Goal: Task Accomplishment & Management: Manage account settings

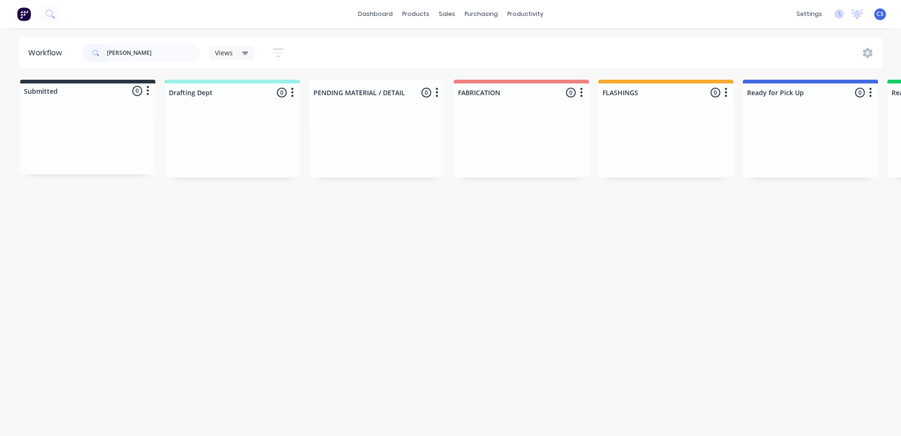
drag, startPoint x: 122, startPoint y: 54, endPoint x: 89, endPoint y: 50, distance: 33.2
click at [92, 50] on div "[PERSON_NAME]" at bounding box center [141, 53] width 117 height 19
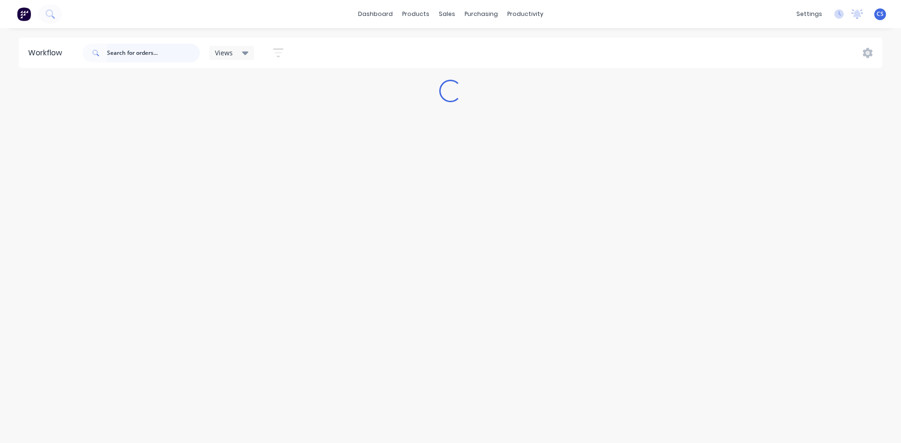
click at [155, 53] on input "text" at bounding box center [153, 53] width 93 height 19
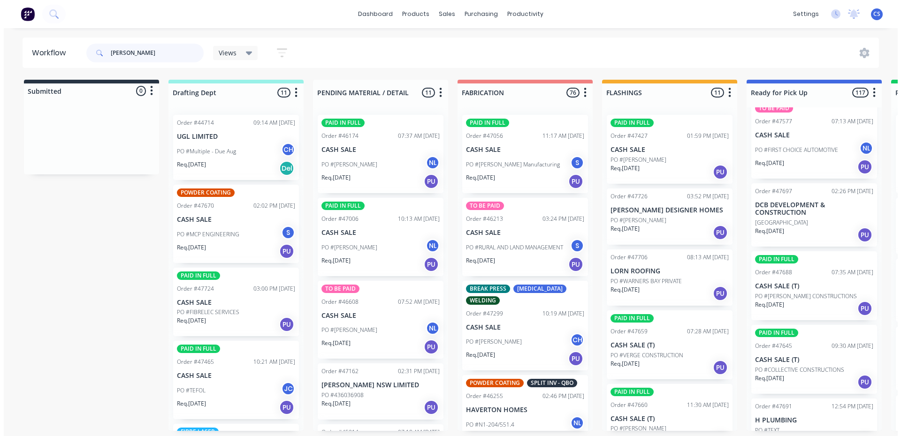
scroll to position [6778, 0]
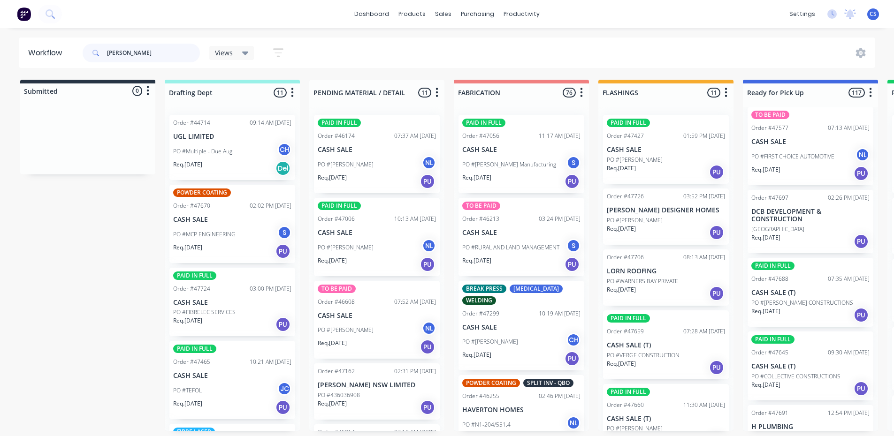
drag, startPoint x: 127, startPoint y: 56, endPoint x: 100, endPoint y: 55, distance: 27.2
click at [100, 55] on div "[PERSON_NAME]" at bounding box center [141, 53] width 117 height 19
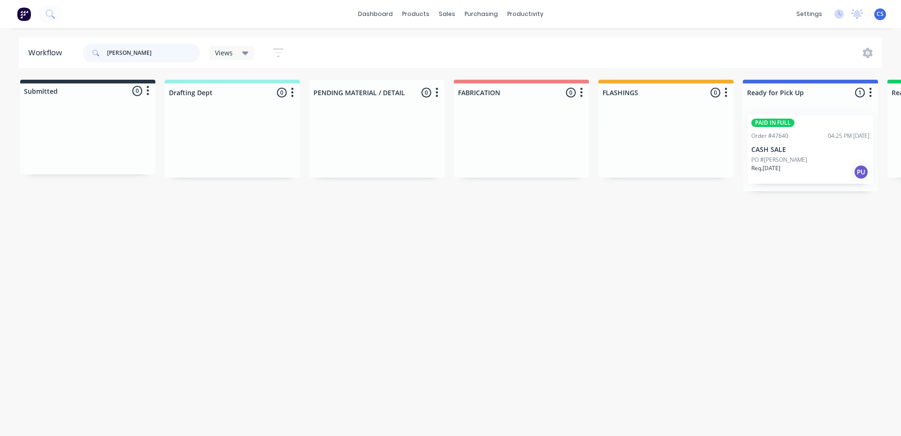
click at [808, 155] on div "PAID IN FULL Order #47640 04:25 PM [DATE] CASH SALE PO #[PERSON_NAME] Req. [DAT…" at bounding box center [810, 149] width 135 height 84
type input "[PERSON_NAME]"
click at [806, 157] on p "PO #[PERSON_NAME]" at bounding box center [778, 160] width 56 height 8
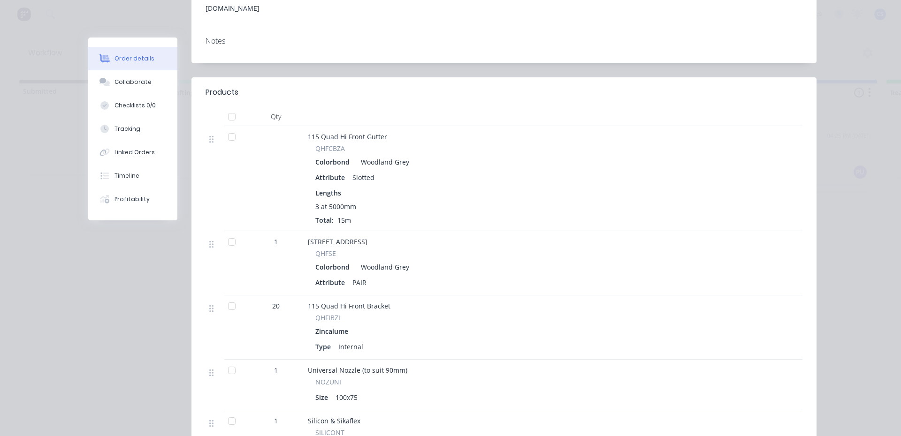
scroll to position [188, 0]
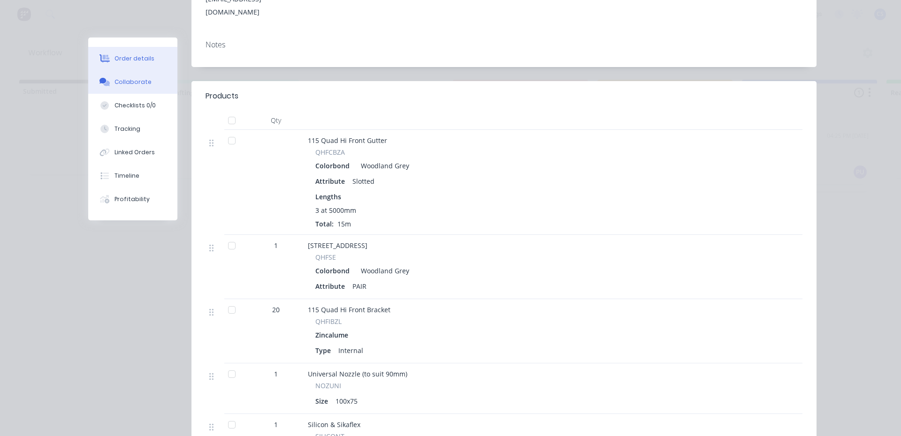
click at [129, 86] on div "Collaborate" at bounding box center [132, 82] width 37 height 8
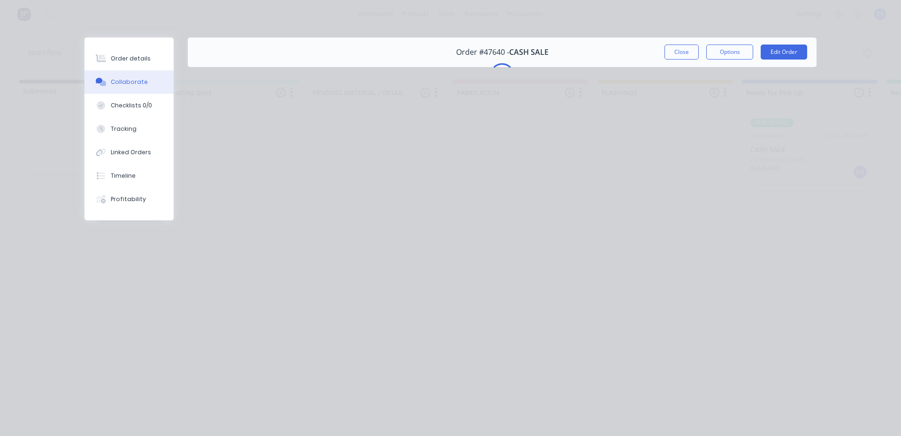
scroll to position [0, 0]
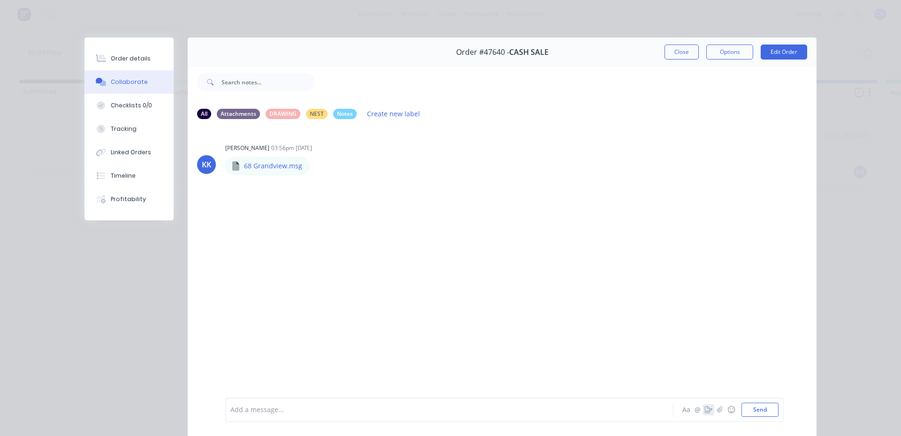
click at [705, 407] on icon "button" at bounding box center [709, 410] width 8 height 7
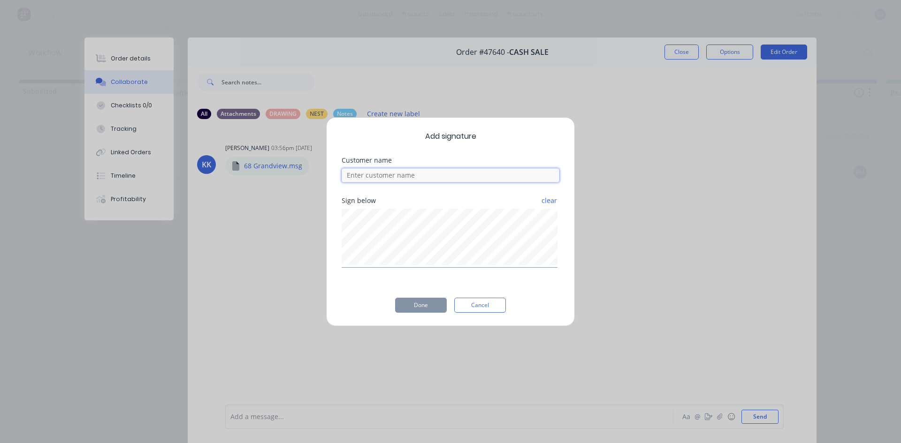
click at [436, 172] on input at bounding box center [451, 175] width 218 height 14
type input "[PERSON_NAME]"
click at [432, 305] on button "Done" at bounding box center [421, 305] width 52 height 15
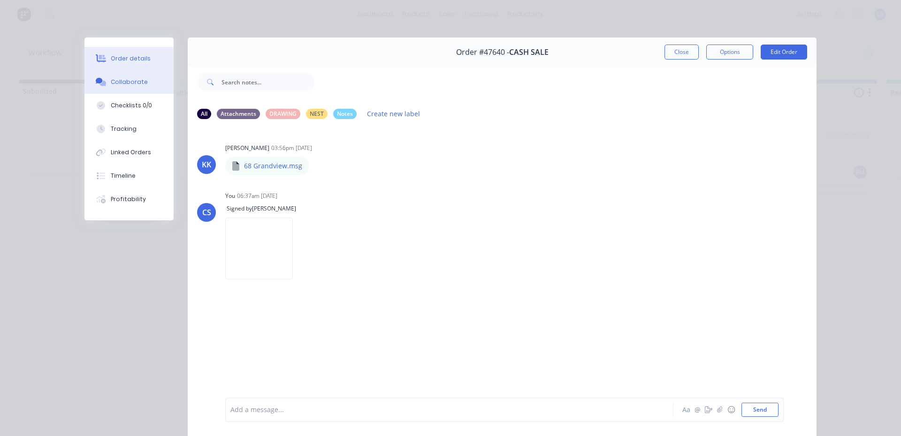
click at [140, 56] on div "Order details" at bounding box center [131, 58] width 40 height 8
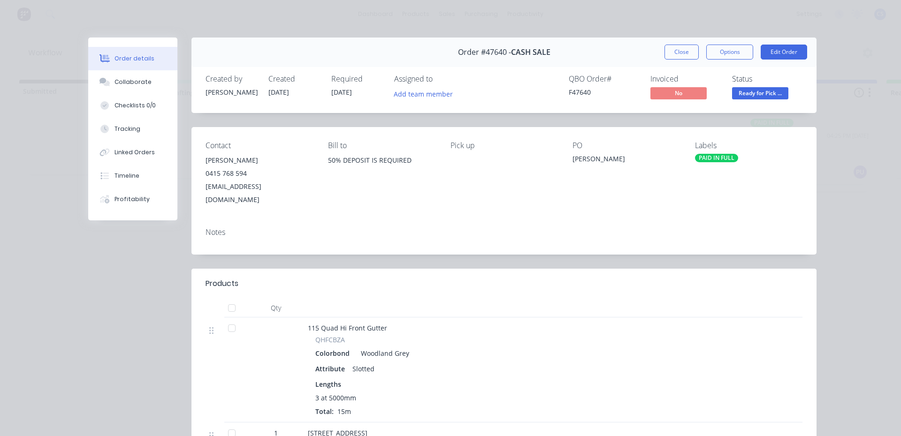
click at [772, 91] on span "Ready for Pick ..." at bounding box center [760, 93] width 56 height 12
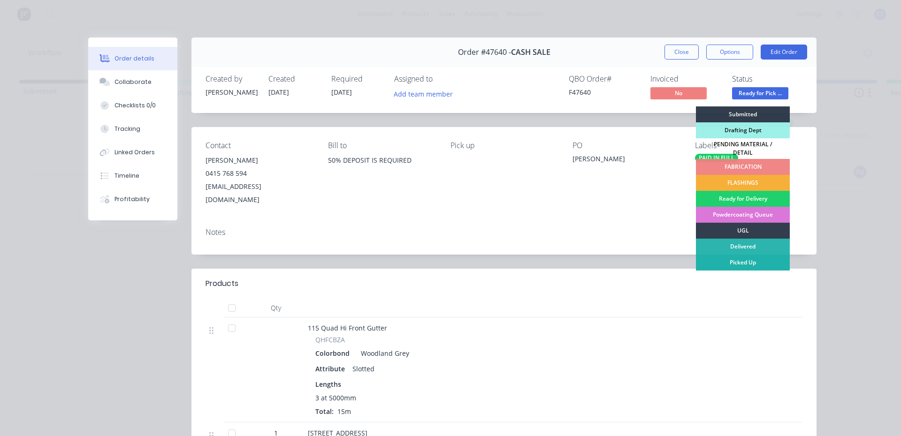
click at [737, 265] on div "Picked Up" at bounding box center [743, 263] width 94 height 16
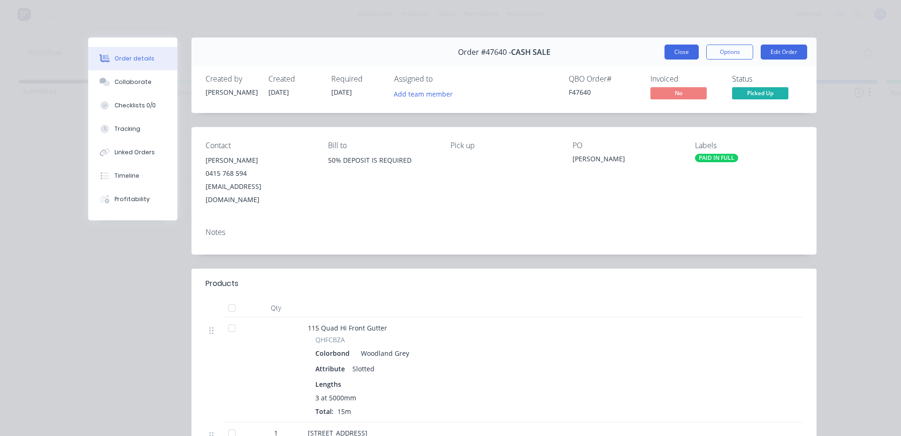
click at [671, 59] on button "Close" at bounding box center [681, 52] width 34 height 15
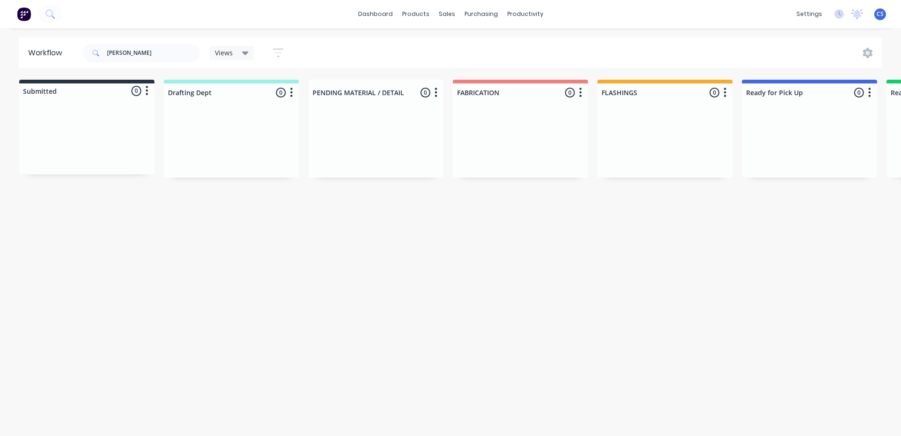
drag, startPoint x: 149, startPoint y: 42, endPoint x: 144, endPoint y: 43, distance: 4.7
click at [145, 42] on div "[PERSON_NAME]" at bounding box center [141, 53] width 117 height 28
drag, startPoint x: 126, startPoint y: 50, endPoint x: 88, endPoint y: 48, distance: 38.5
click at [100, 50] on div "[PERSON_NAME]" at bounding box center [141, 53] width 117 height 19
type input "lorn"
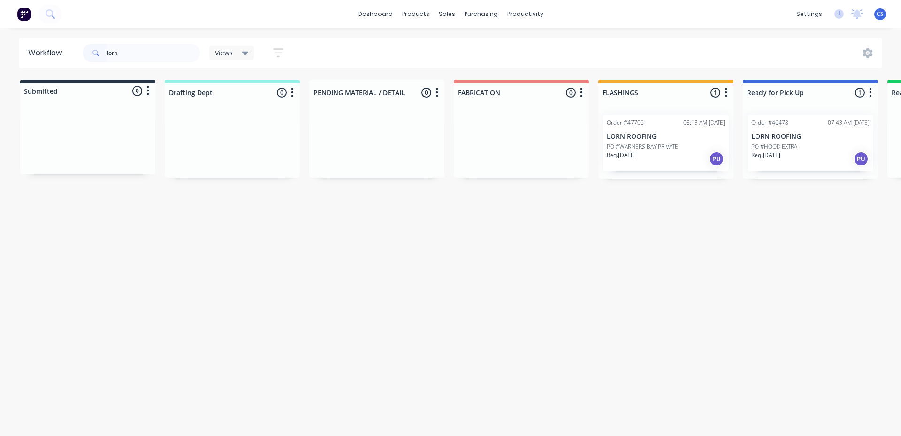
click at [654, 153] on div "Req. [DATE] PU" at bounding box center [666, 159] width 118 height 16
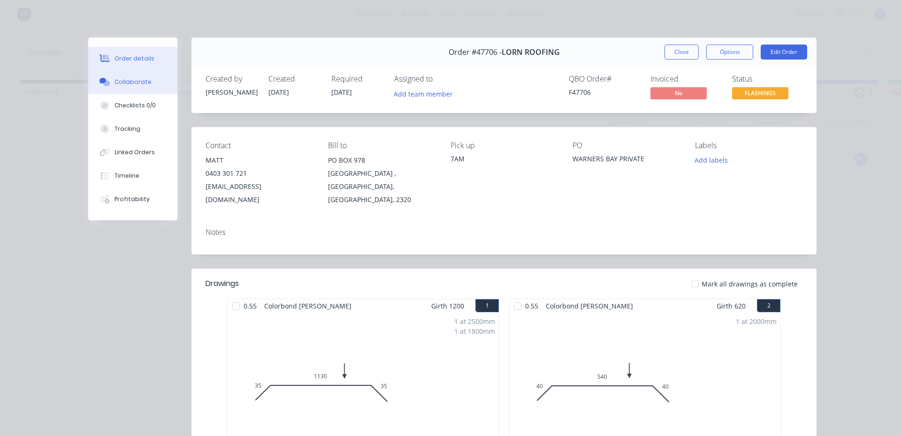
click at [114, 80] on div "Collaborate" at bounding box center [132, 82] width 37 height 8
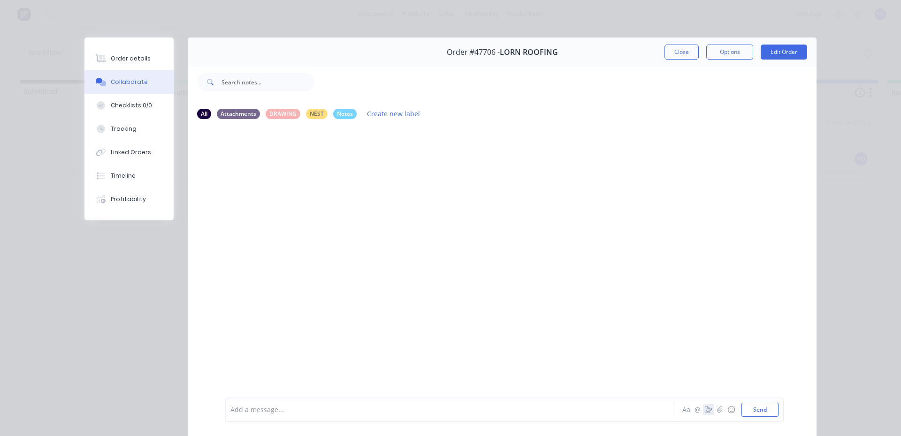
click at [705, 411] on icon "button" at bounding box center [709, 410] width 8 height 7
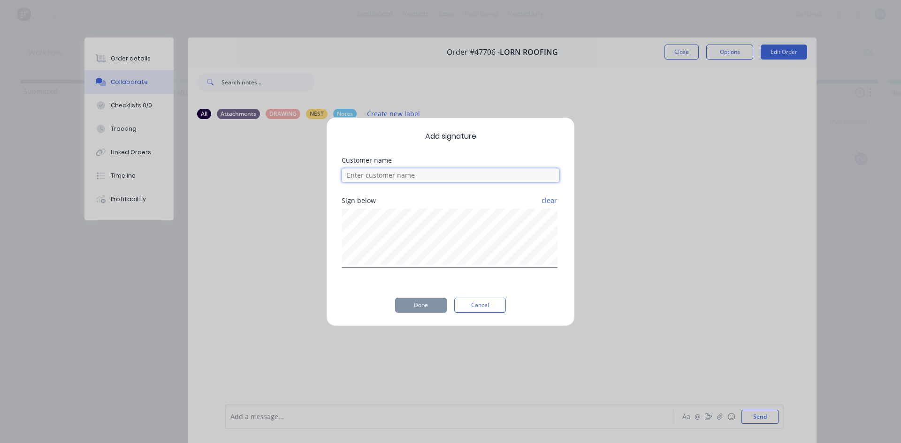
click at [449, 176] on input at bounding box center [451, 175] width 218 height 14
type input "matt"
click at [427, 305] on button "Done" at bounding box center [421, 305] width 52 height 15
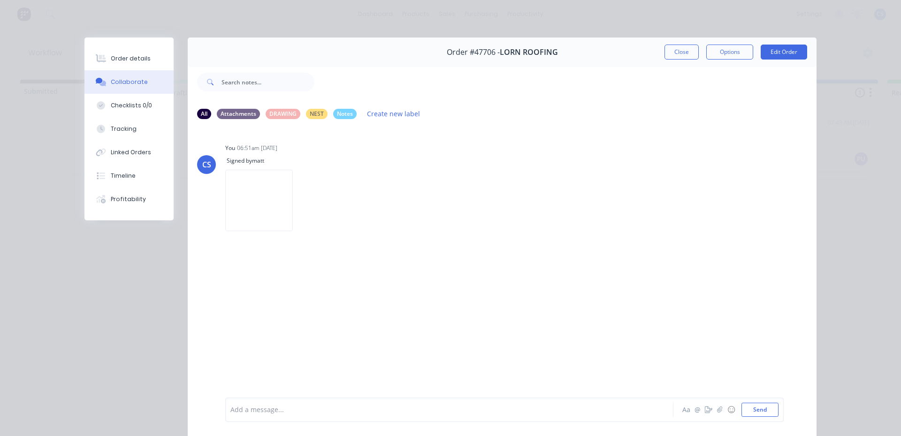
click at [153, 64] on button "Order details" at bounding box center [128, 58] width 89 height 23
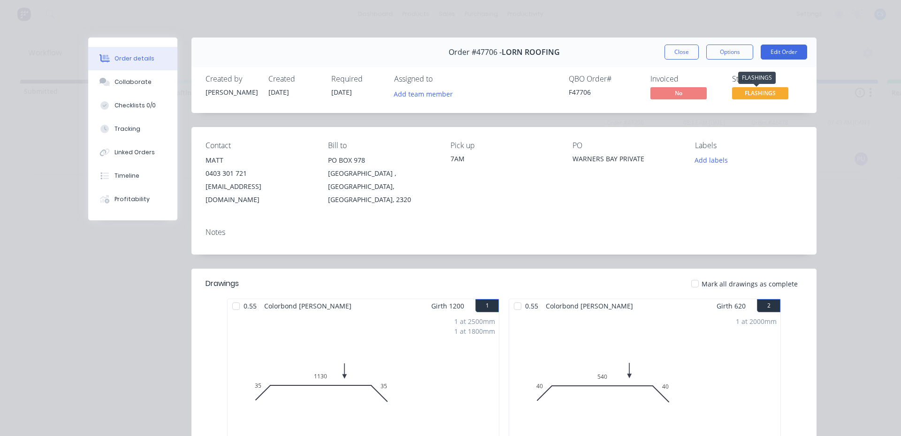
click at [765, 93] on span "FLASHINGS" at bounding box center [760, 93] width 56 height 12
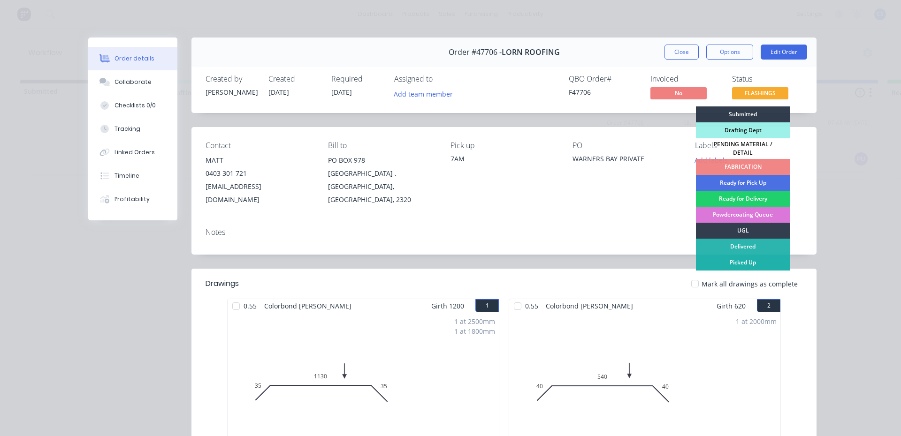
click at [750, 257] on div "Picked Up" at bounding box center [743, 263] width 94 height 16
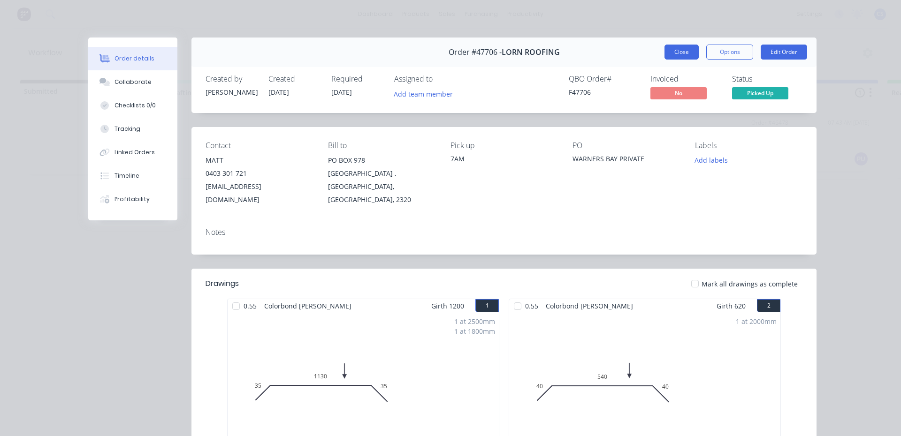
click at [684, 54] on button "Close" at bounding box center [681, 52] width 34 height 15
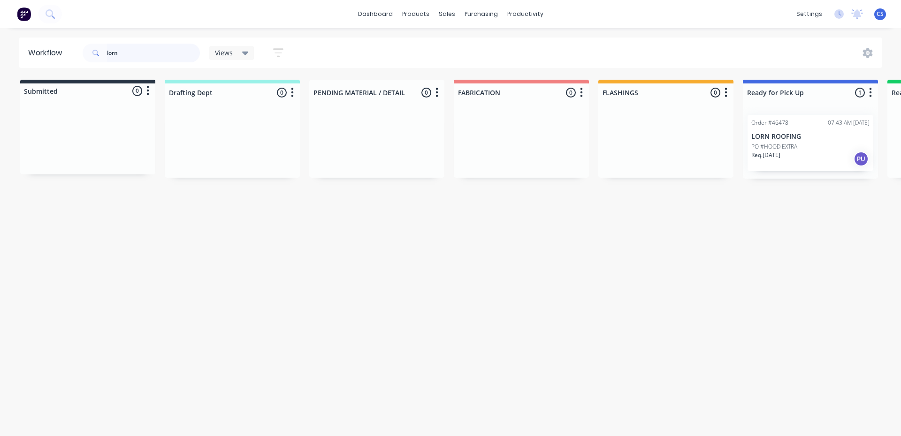
drag, startPoint x: 114, startPoint y: 56, endPoint x: 99, endPoint y: 54, distance: 14.1
click at [100, 54] on div "lorn" at bounding box center [141, 53] width 117 height 19
type input "remark"
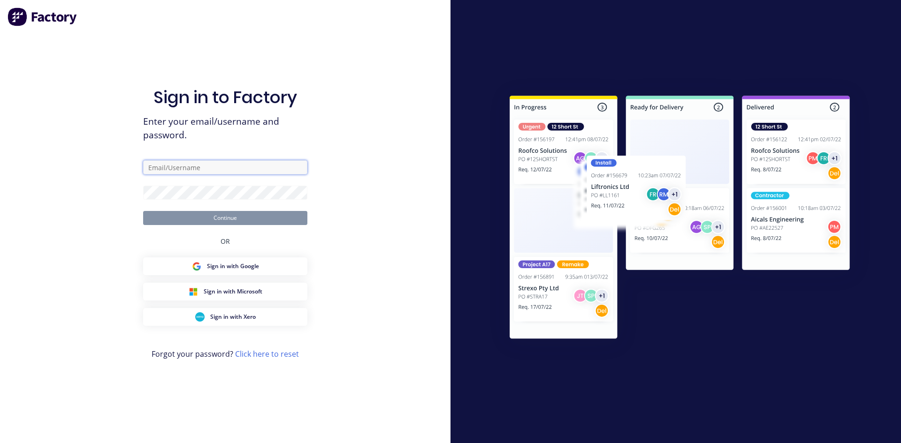
type input "[EMAIL_ADDRESS][DOMAIN_NAME]"
click at [239, 220] on button "Continue" at bounding box center [225, 218] width 164 height 14
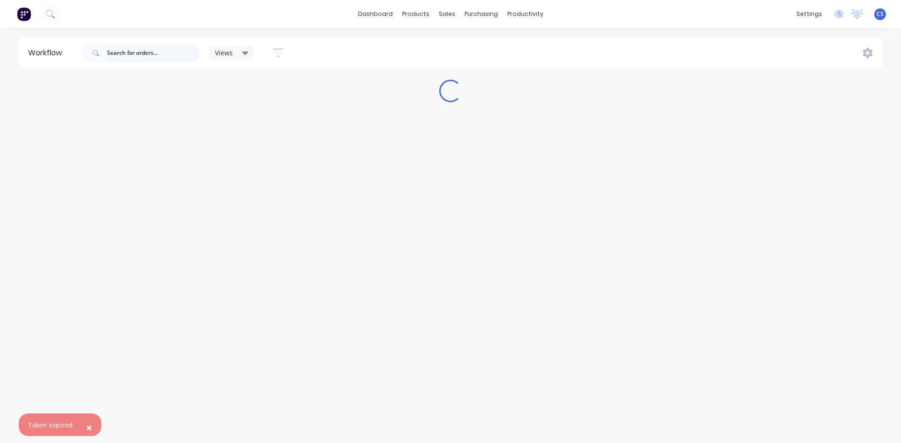
click at [149, 57] on input "text" at bounding box center [153, 53] width 93 height 19
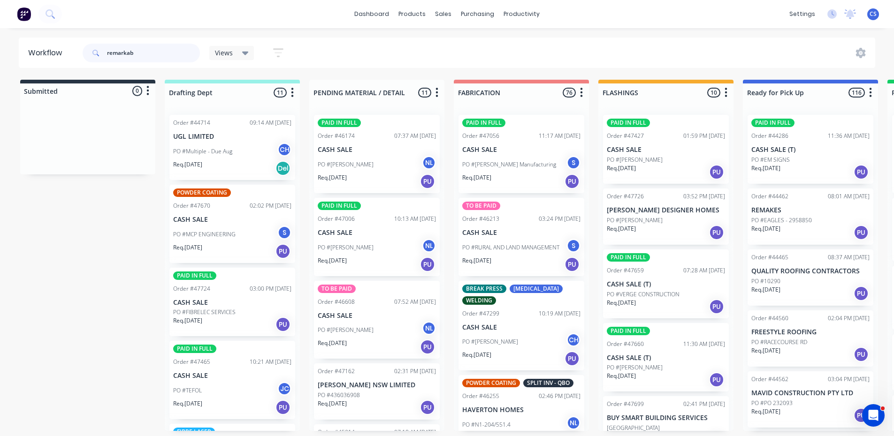
type input "remarkab"
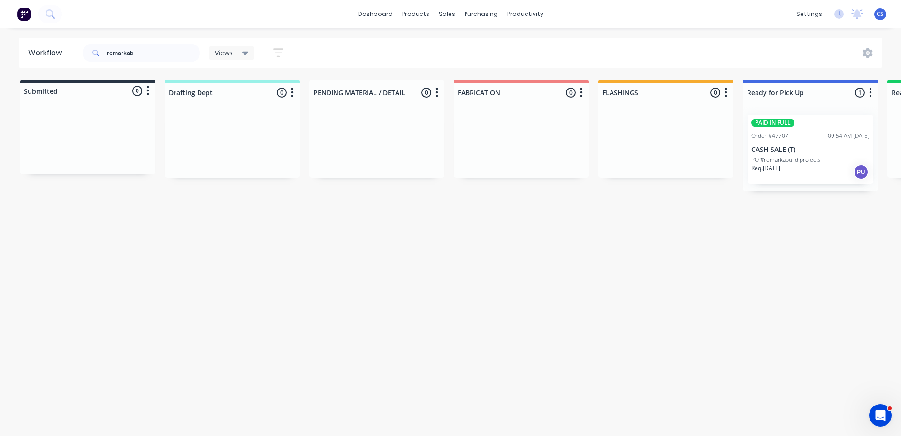
click at [802, 167] on div "Req. [DATE] PU" at bounding box center [810, 172] width 118 height 16
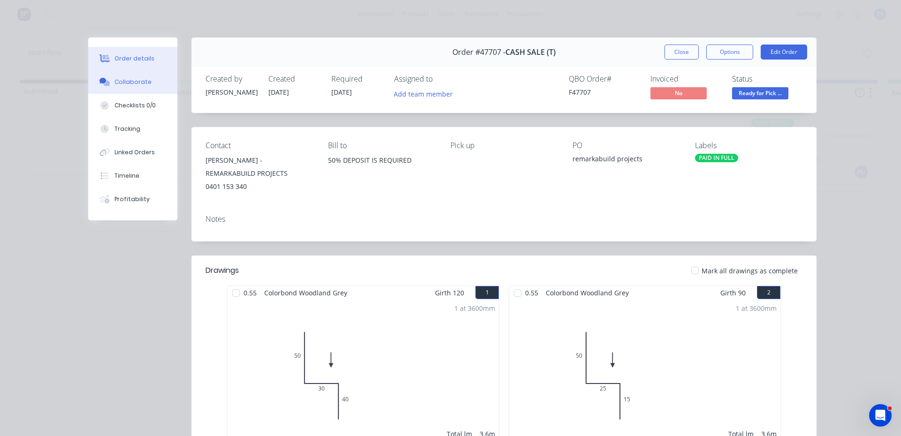
click at [126, 73] on button "Collaborate" at bounding box center [132, 81] width 89 height 23
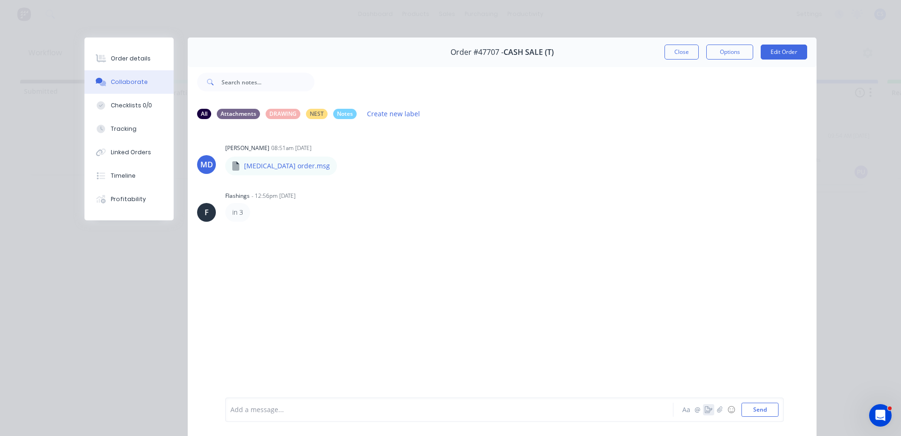
click at [706, 410] on icon "button" at bounding box center [709, 410] width 8 height 7
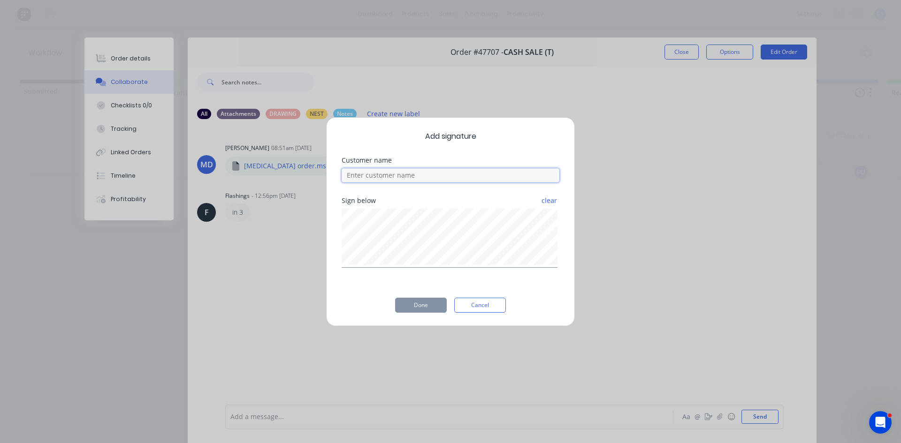
click at [408, 175] on input at bounding box center [451, 175] width 218 height 14
type input "[PERSON_NAME]"
click at [430, 306] on button "Done" at bounding box center [421, 305] width 52 height 15
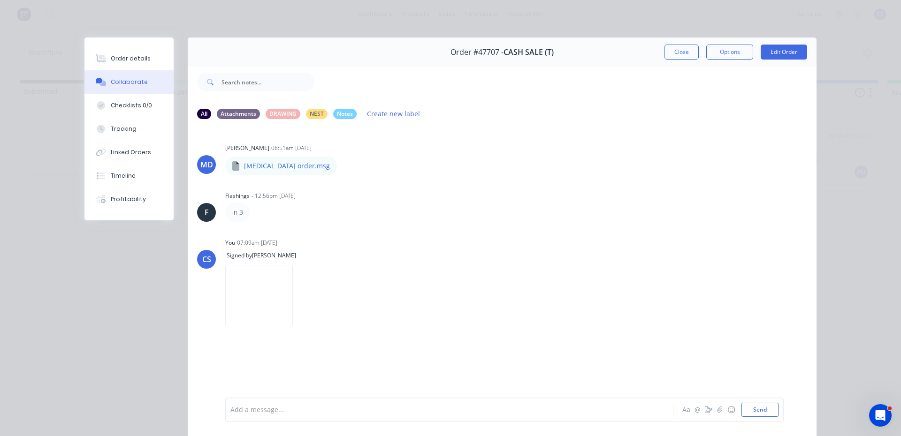
drag, startPoint x: 120, startPoint y: 59, endPoint x: 225, endPoint y: 60, distance: 105.1
click at [120, 60] on div "Order details" at bounding box center [131, 58] width 40 height 8
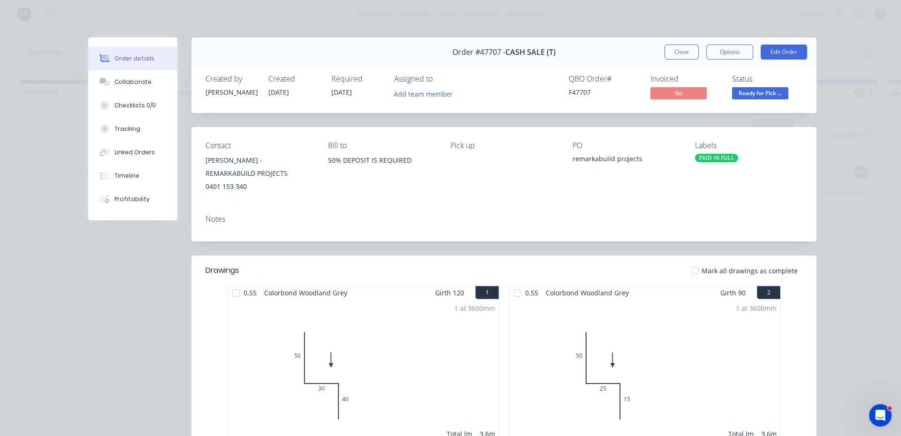
click at [744, 94] on span "Ready for Pick ..." at bounding box center [760, 93] width 56 height 12
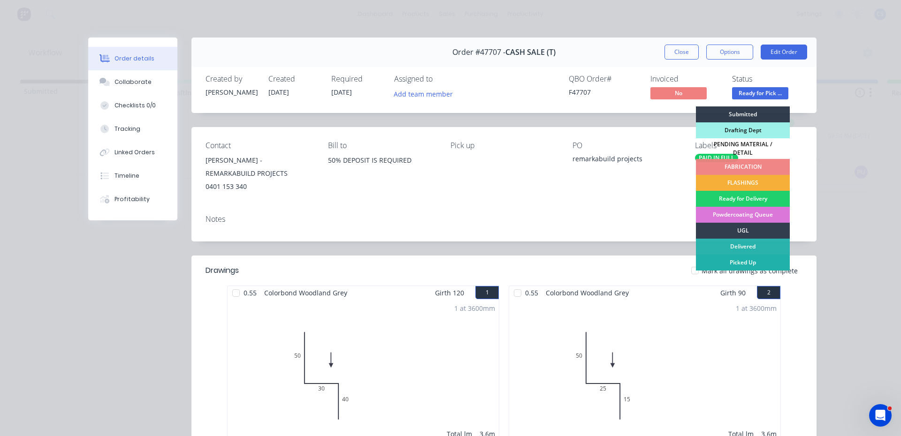
click at [758, 257] on div "Picked Up" at bounding box center [743, 263] width 94 height 16
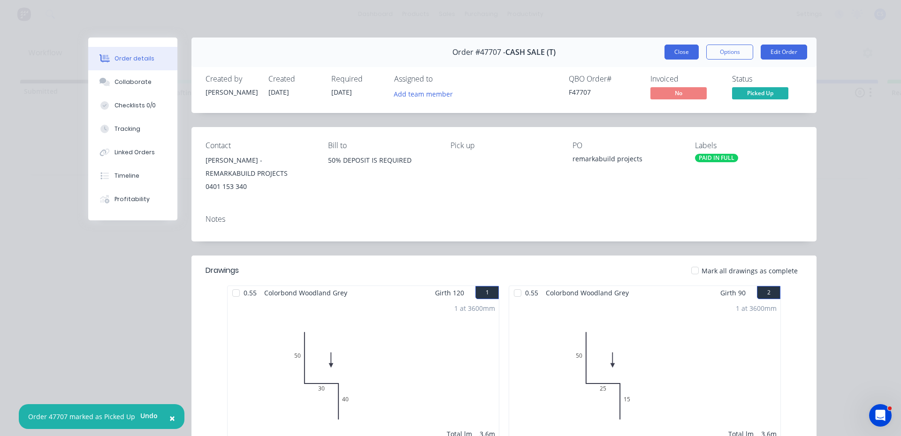
click at [673, 51] on button "Close" at bounding box center [681, 52] width 34 height 15
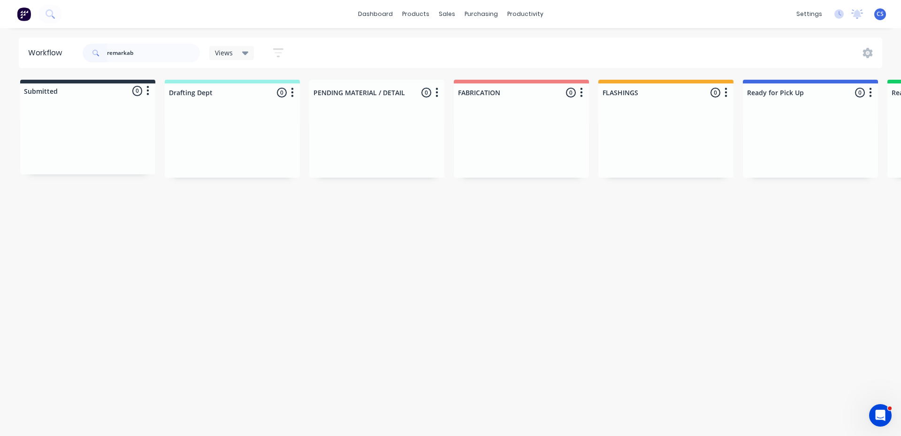
drag, startPoint x: 146, startPoint y: 64, endPoint x: 142, endPoint y: 55, distance: 9.7
click at [144, 58] on header "Workflow remarkab Views Save new view None (Default) edit Nilesh edit Productio…" at bounding box center [451, 53] width 864 height 30
drag, startPoint x: 137, startPoint y: 49, endPoint x: 102, endPoint y: 39, distance: 36.5
click at [102, 39] on div "remarkab" at bounding box center [141, 53] width 117 height 28
type input "your"
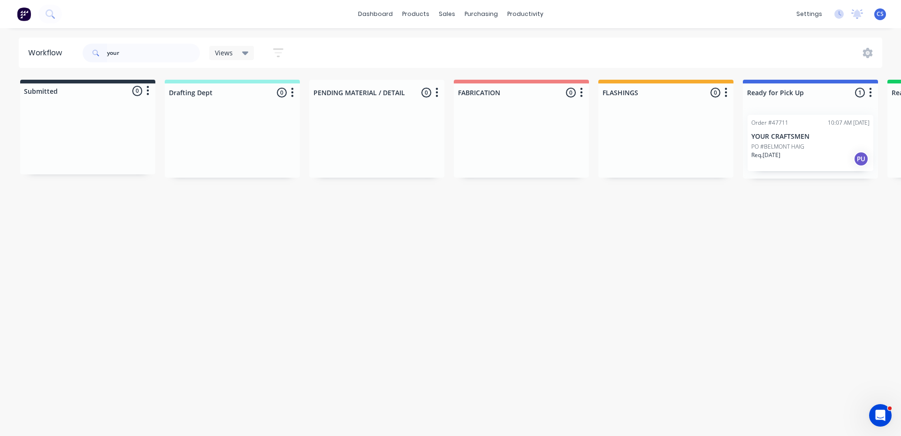
click at [789, 167] on div "Order #47711 10:07 AM [DATE] YOUR CRAFTSMEN PO #BELMONT HAIG Req. [DATE] PU" at bounding box center [810, 143] width 126 height 56
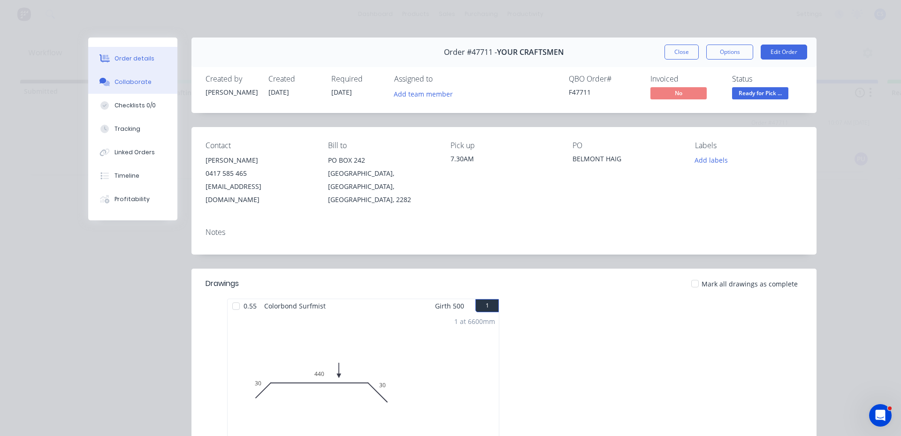
click at [160, 77] on button "Collaborate" at bounding box center [132, 81] width 89 height 23
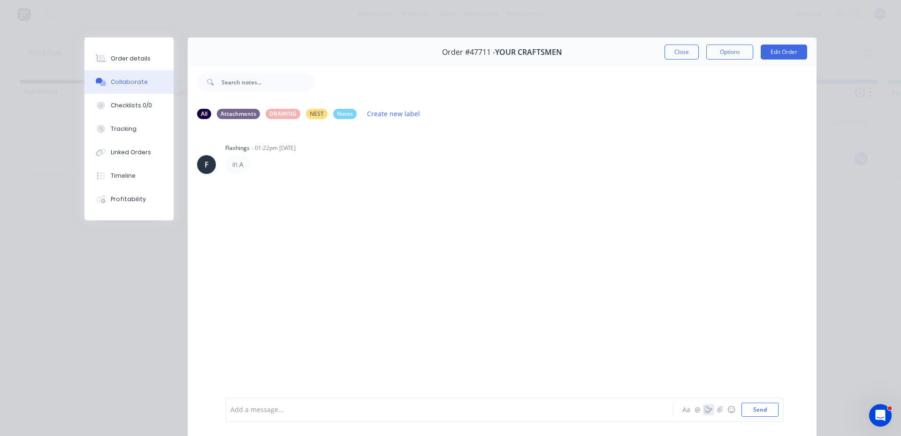
click at [705, 410] on icon "button" at bounding box center [709, 410] width 8 height 7
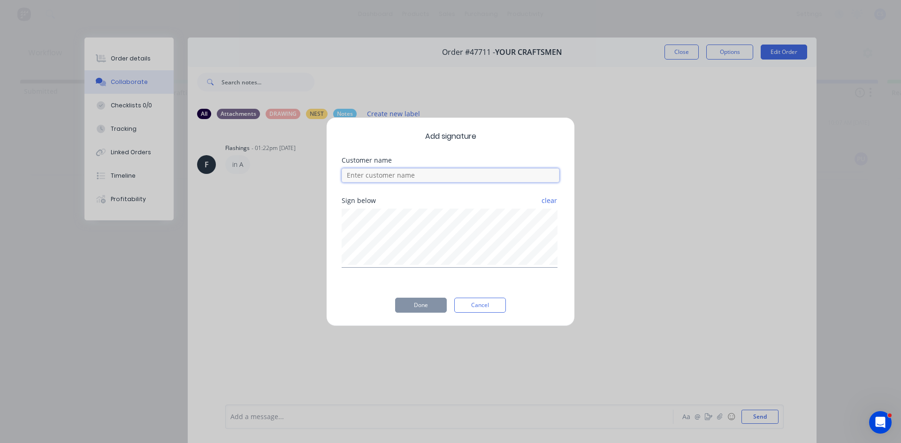
click at [364, 171] on input at bounding box center [451, 175] width 218 height 14
type input "[PERSON_NAME]"
click at [417, 320] on div "Add signature Customer name [PERSON_NAME] Sign below clear Done Cancel" at bounding box center [450, 221] width 249 height 209
click at [416, 304] on button "Done" at bounding box center [421, 305] width 52 height 15
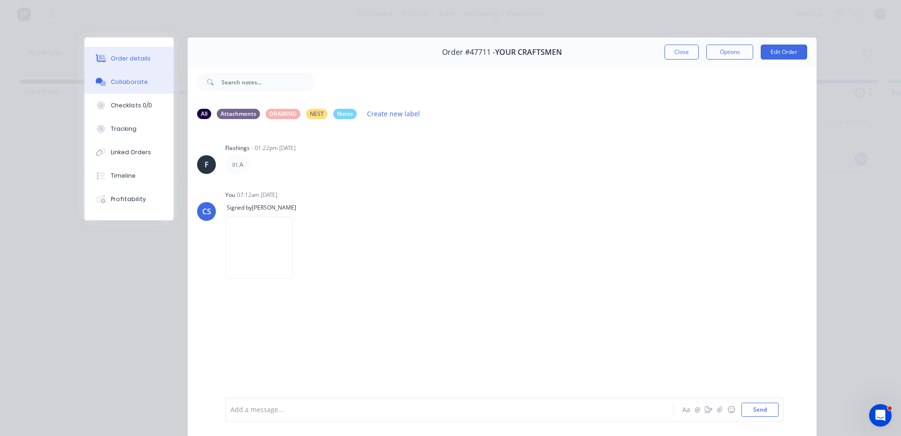
click at [94, 60] on div at bounding box center [101, 58] width 14 height 8
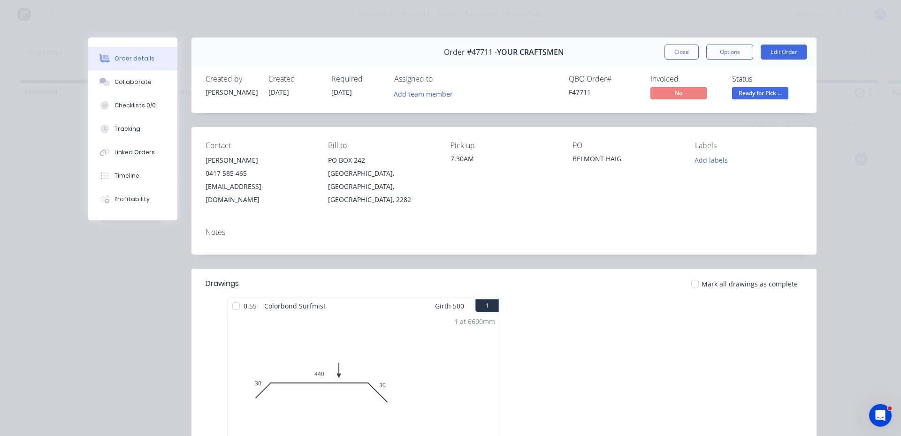
click at [759, 92] on span "Ready for Pick ..." at bounding box center [760, 93] width 56 height 12
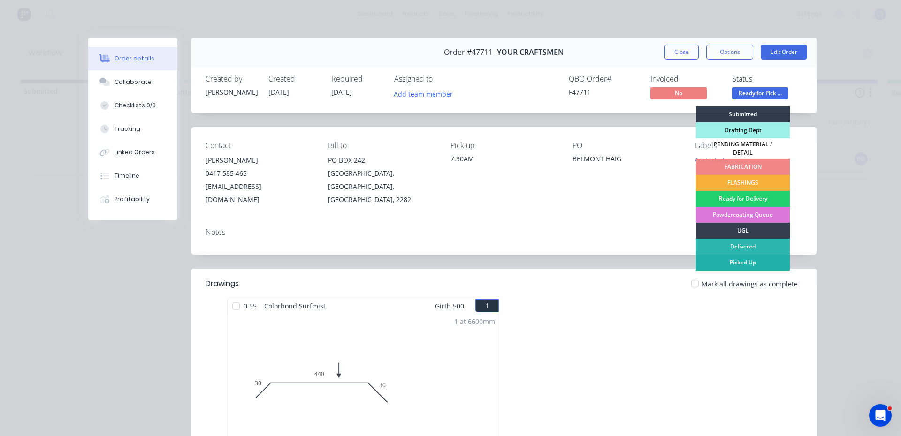
click at [724, 261] on div "Picked Up" at bounding box center [743, 263] width 94 height 16
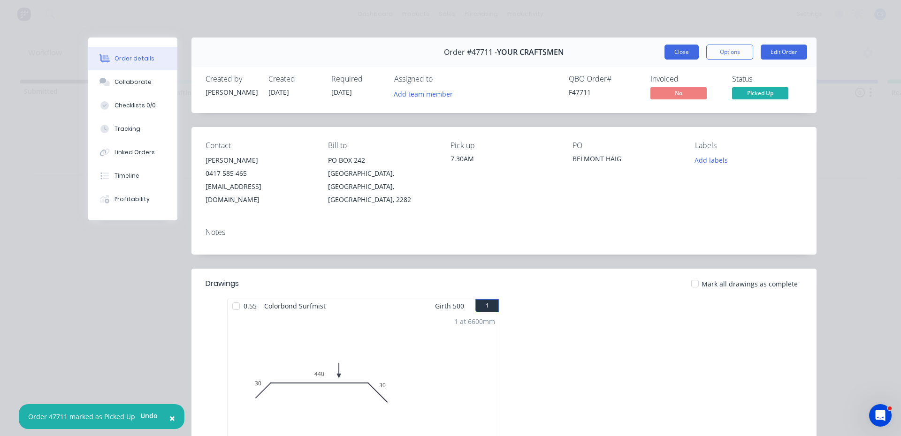
click at [688, 54] on button "Close" at bounding box center [681, 52] width 34 height 15
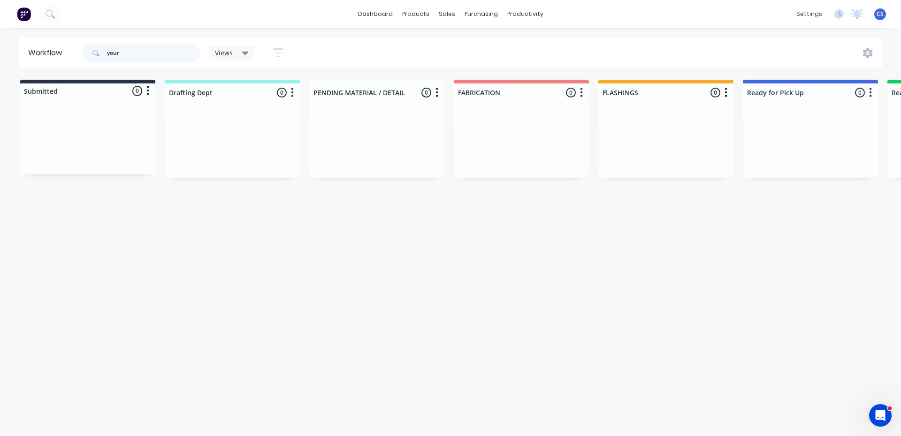
drag, startPoint x: 141, startPoint y: 50, endPoint x: 99, endPoint y: 50, distance: 41.8
click at [99, 50] on div "your" at bounding box center [141, 53] width 117 height 19
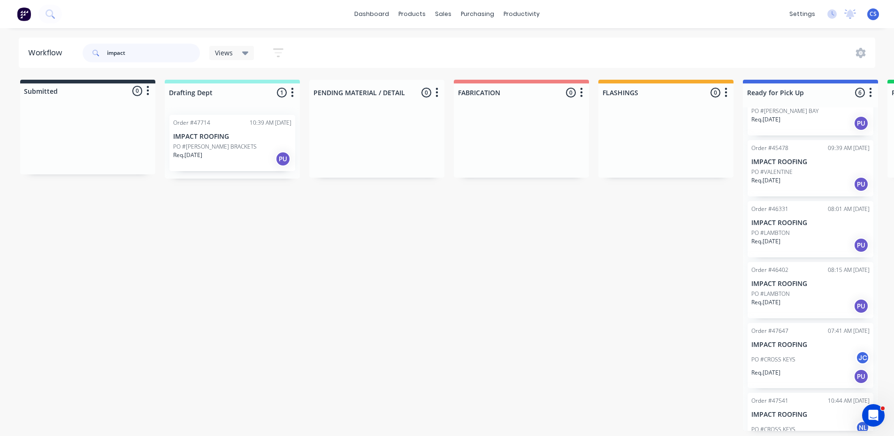
scroll to position [63, 0]
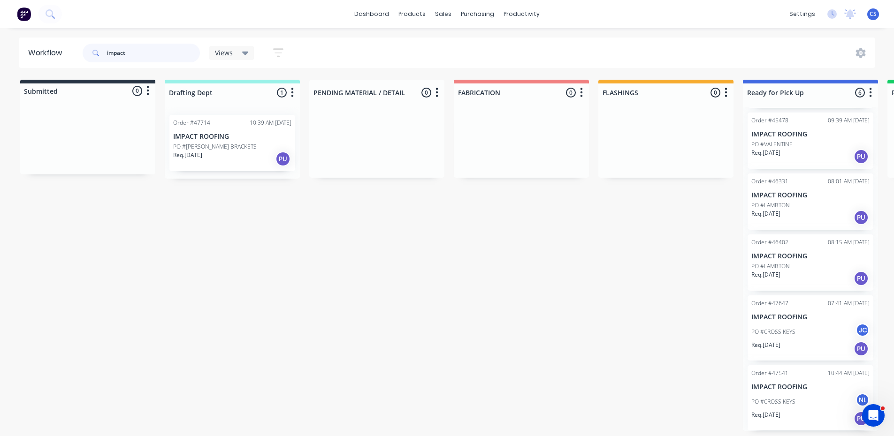
type input "impact"
click at [807, 410] on div "PO #CROSS KEYS NL" at bounding box center [810, 402] width 118 height 18
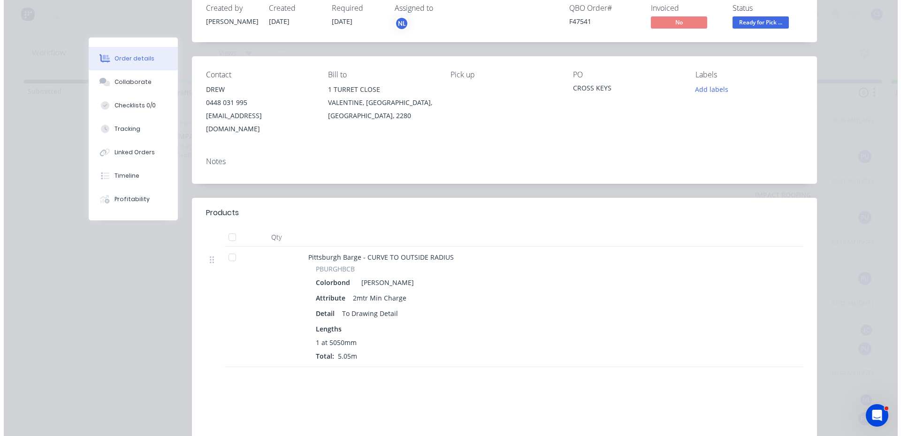
scroll to position [0, 0]
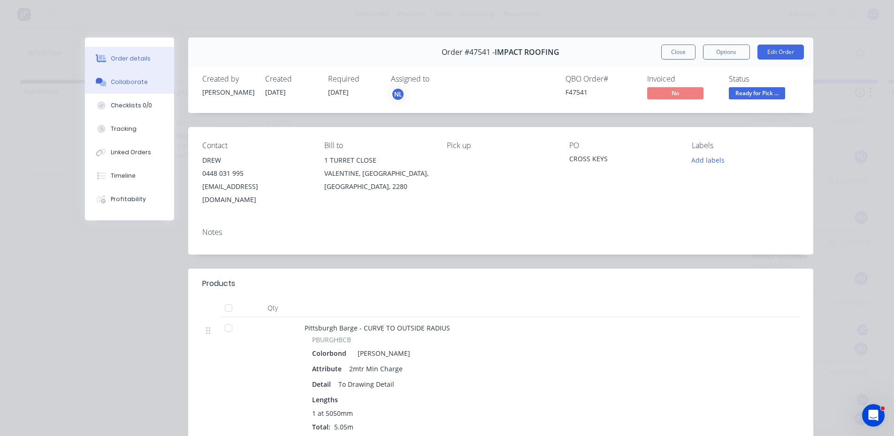
click at [137, 77] on button "Collaborate" at bounding box center [129, 81] width 89 height 23
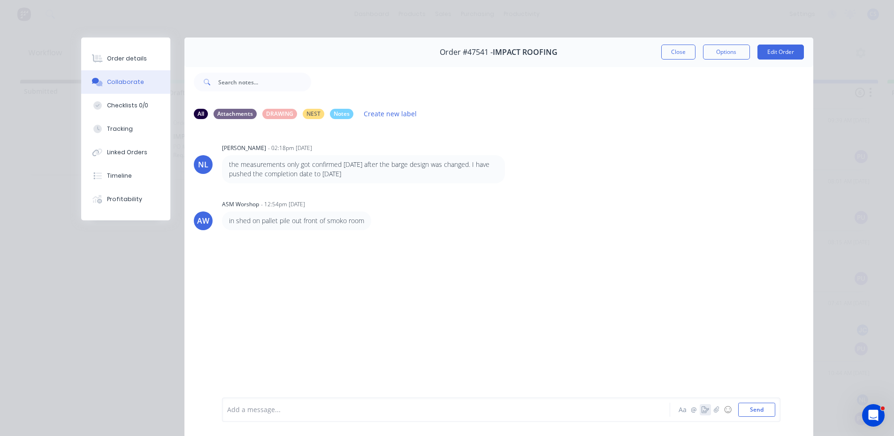
click at [703, 412] on icon "button" at bounding box center [705, 410] width 8 height 7
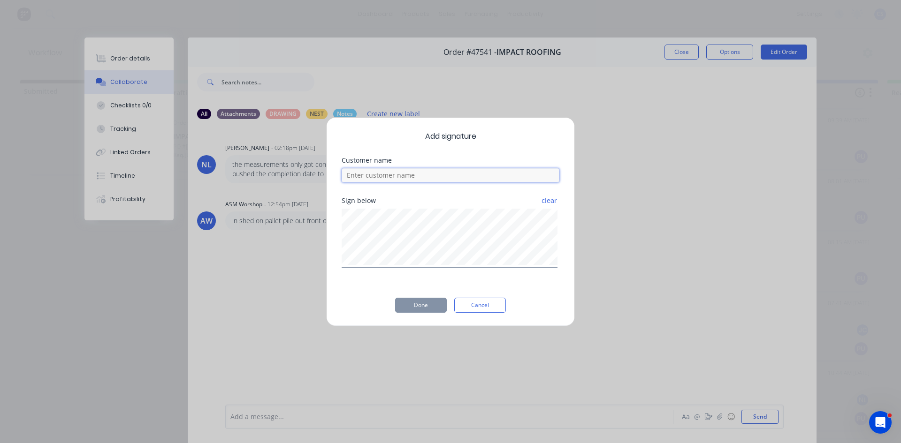
click at [427, 171] on input at bounding box center [451, 175] width 218 height 14
type input "[PERSON_NAME]"
click at [427, 311] on button "Done" at bounding box center [421, 305] width 52 height 15
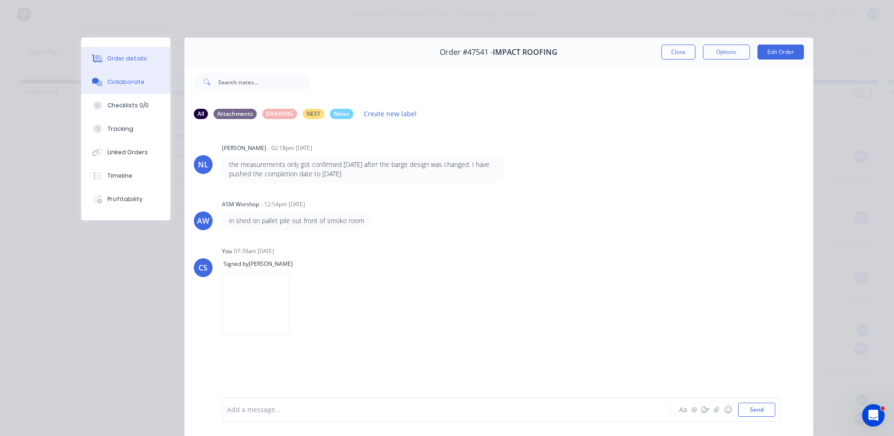
drag, startPoint x: 113, startPoint y: 55, endPoint x: 128, endPoint y: 59, distance: 15.5
click at [113, 55] on div "Order details" at bounding box center [127, 58] width 40 height 8
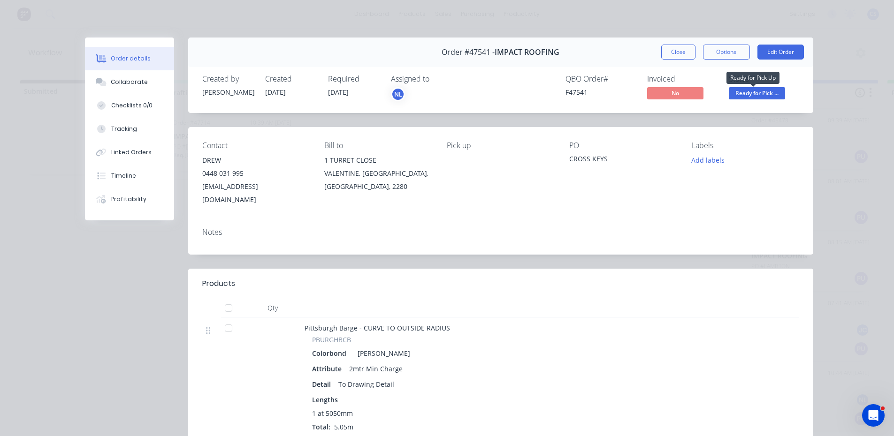
click at [769, 92] on span "Ready for Pick ..." at bounding box center [757, 93] width 56 height 12
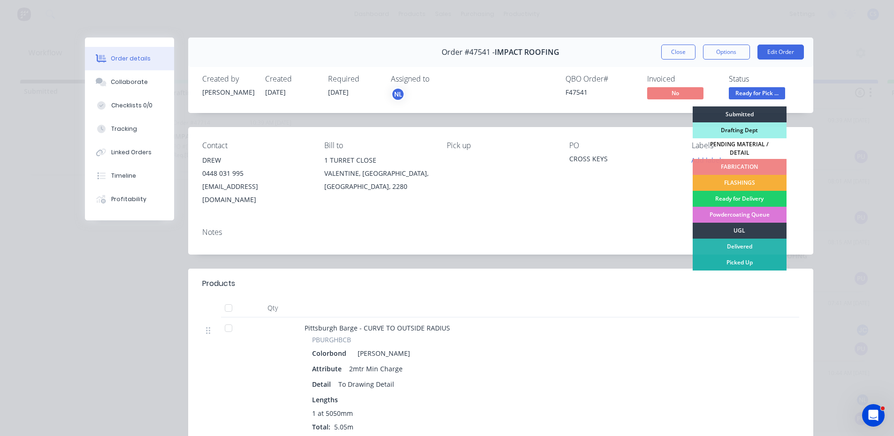
click at [744, 255] on div "Picked Up" at bounding box center [740, 263] width 94 height 16
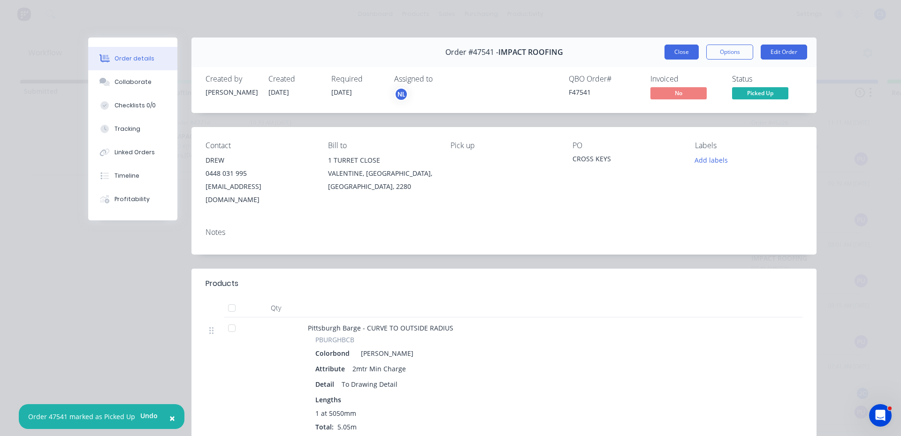
click at [690, 52] on button "Close" at bounding box center [681, 52] width 34 height 15
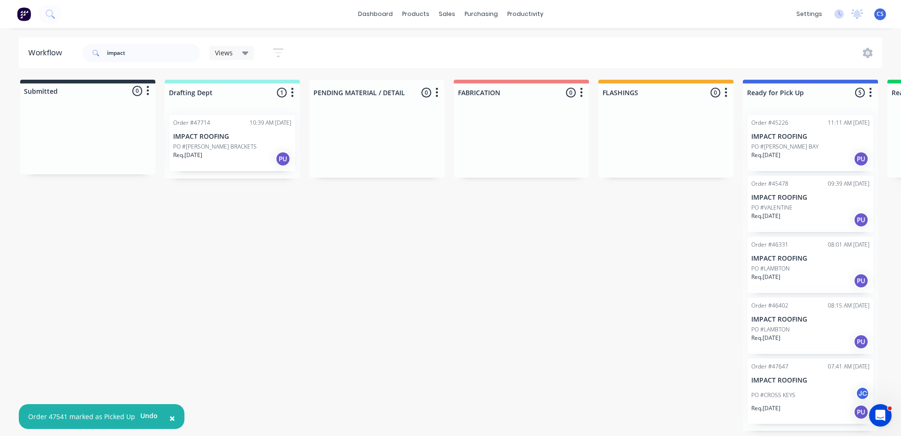
click at [783, 398] on p "PO #CROSS KEYS" at bounding box center [773, 395] width 44 height 8
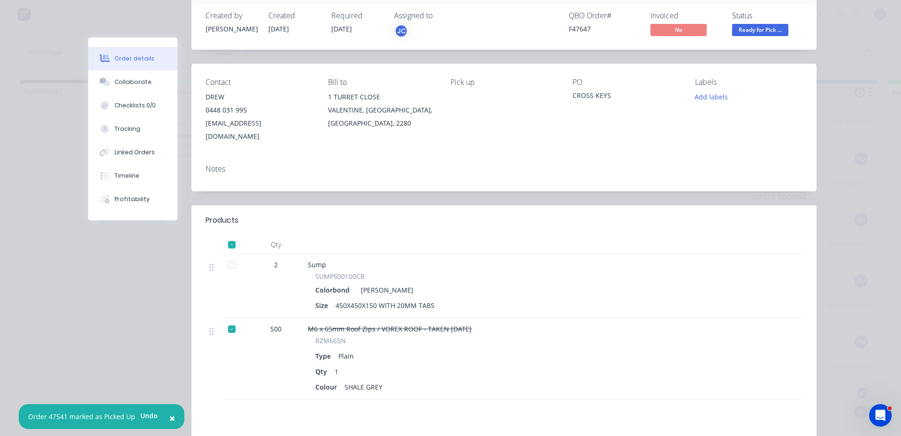
scroll to position [47, 0]
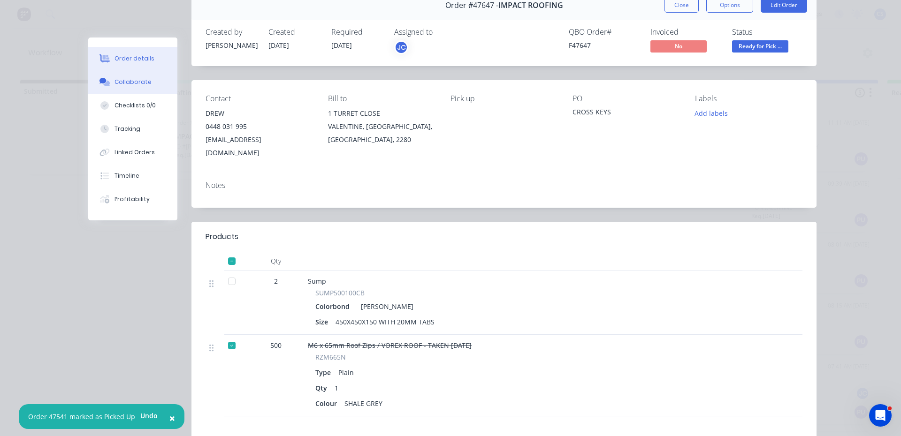
click at [126, 78] on div "Collaborate" at bounding box center [132, 82] width 37 height 8
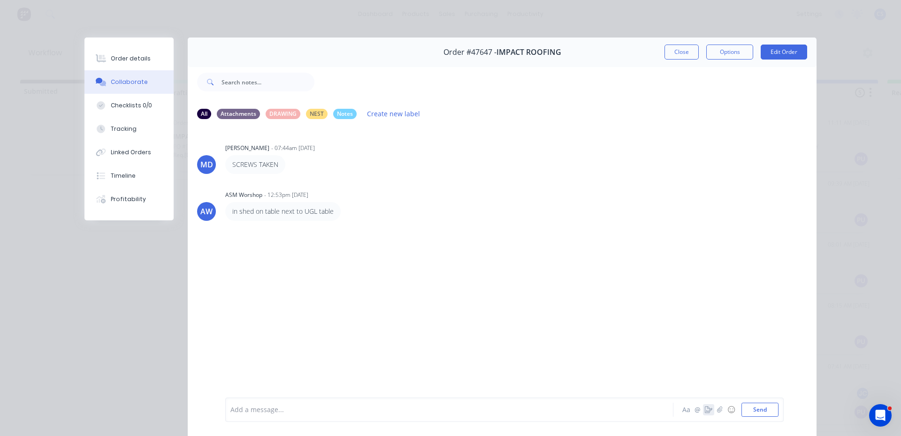
click at [705, 413] on button "button" at bounding box center [708, 409] width 11 height 11
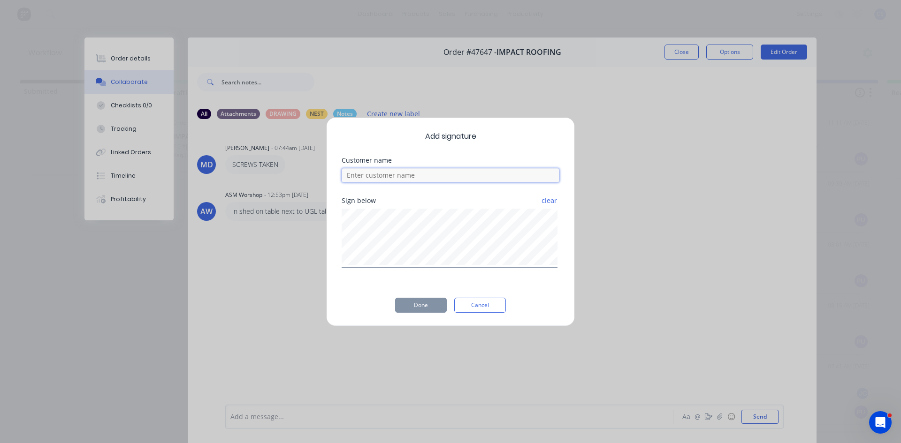
click at [470, 182] on input at bounding box center [451, 175] width 218 height 14
type input "[PERSON_NAME]"
click at [428, 315] on div "Add signature Customer name [PERSON_NAME] Sign below clear Done Cancel" at bounding box center [450, 221] width 249 height 209
drag, startPoint x: 403, startPoint y: 309, endPoint x: 237, endPoint y: 88, distance: 275.8
click at [400, 305] on button "Done" at bounding box center [421, 305] width 52 height 15
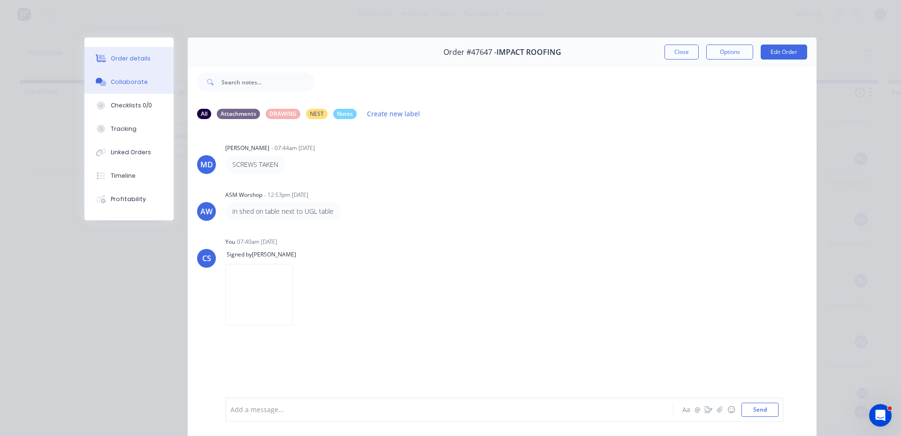
click at [115, 61] on div "Order details" at bounding box center [131, 58] width 40 height 8
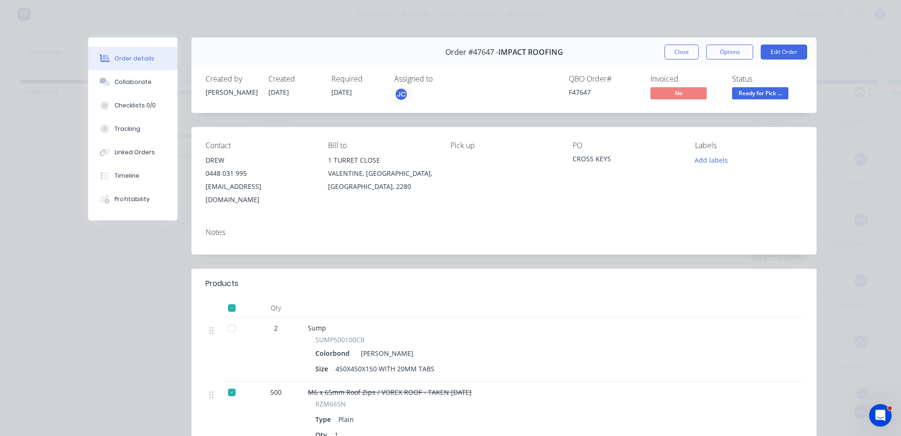
click at [737, 88] on span "Ready for Pick ..." at bounding box center [760, 93] width 56 height 12
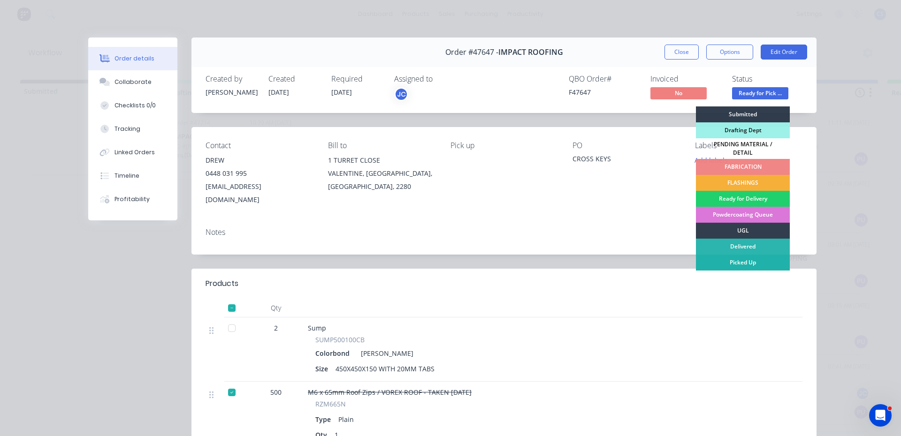
click at [745, 258] on div "Picked Up" at bounding box center [743, 263] width 94 height 16
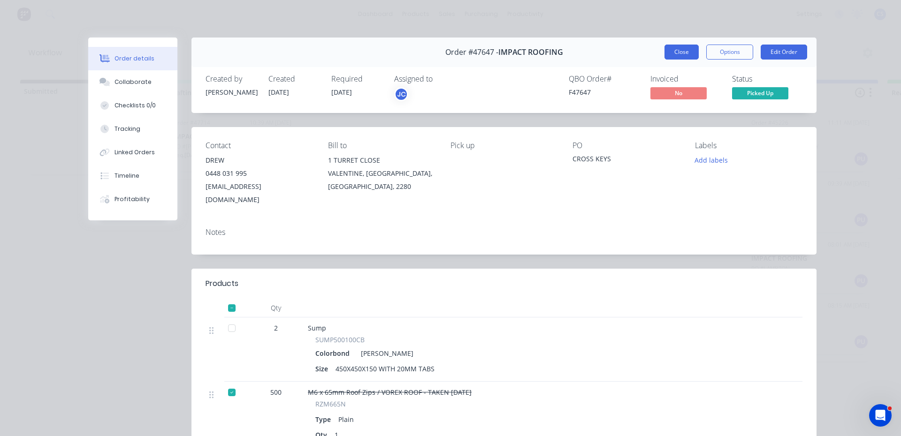
click at [683, 52] on button "Close" at bounding box center [681, 52] width 34 height 15
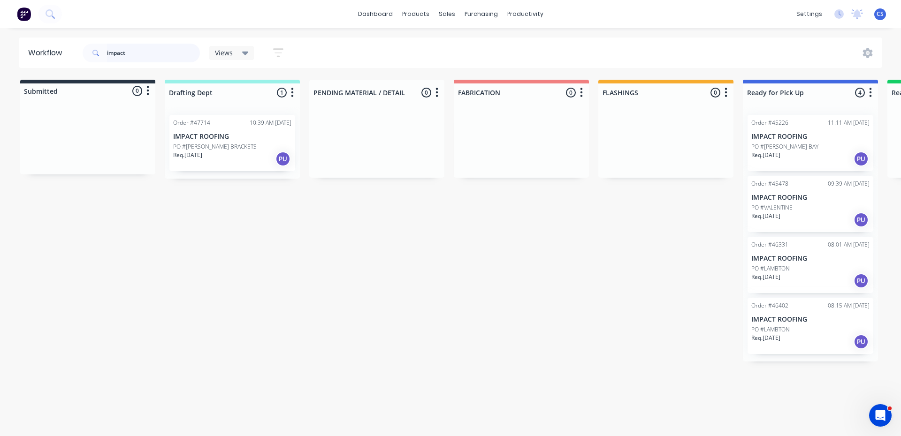
drag, startPoint x: 155, startPoint y: 56, endPoint x: 94, endPoint y: 52, distance: 61.1
click at [97, 50] on div "impact" at bounding box center [141, 53] width 117 height 19
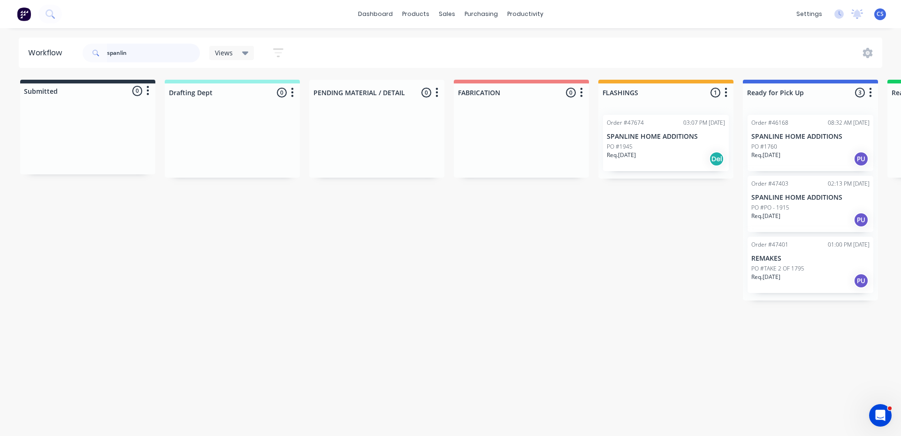
type input "spanlin"
click at [802, 214] on div "Req. [DATE] PU" at bounding box center [810, 220] width 118 height 16
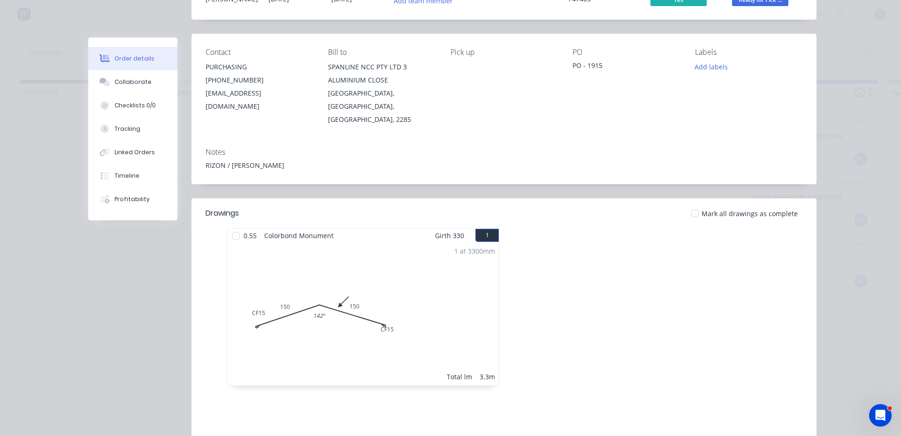
scroll to position [94, 0]
click at [134, 74] on button "Collaborate" at bounding box center [132, 81] width 89 height 23
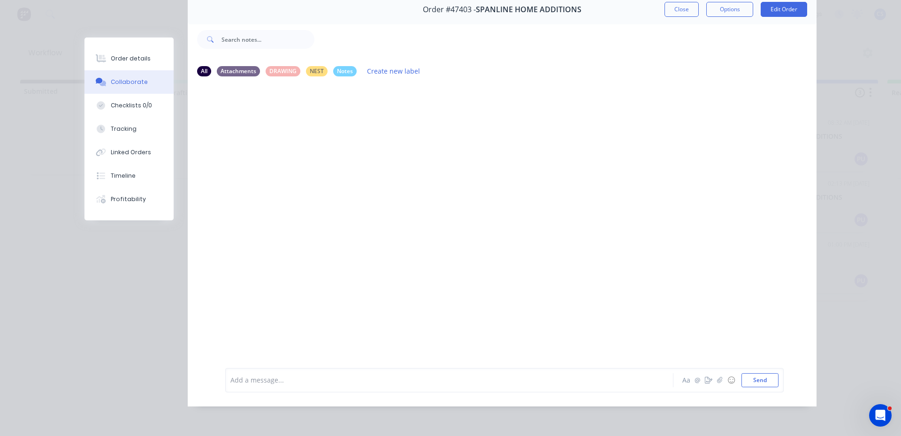
scroll to position [0, 0]
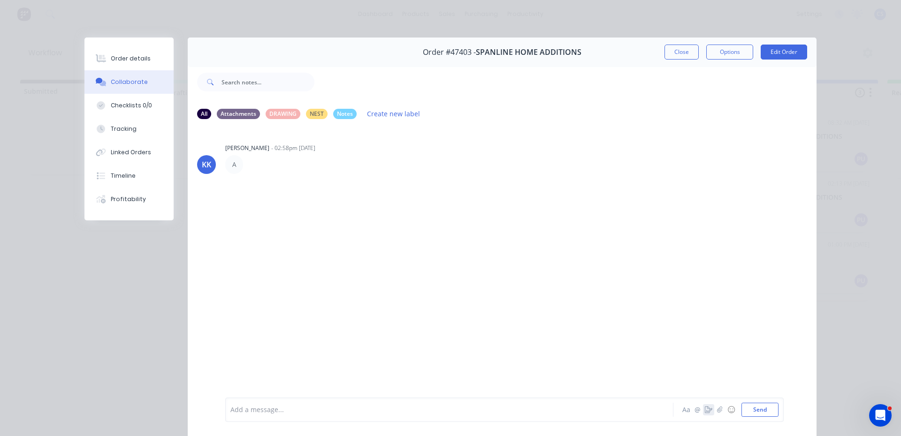
click at [705, 409] on icon "button" at bounding box center [709, 410] width 8 height 7
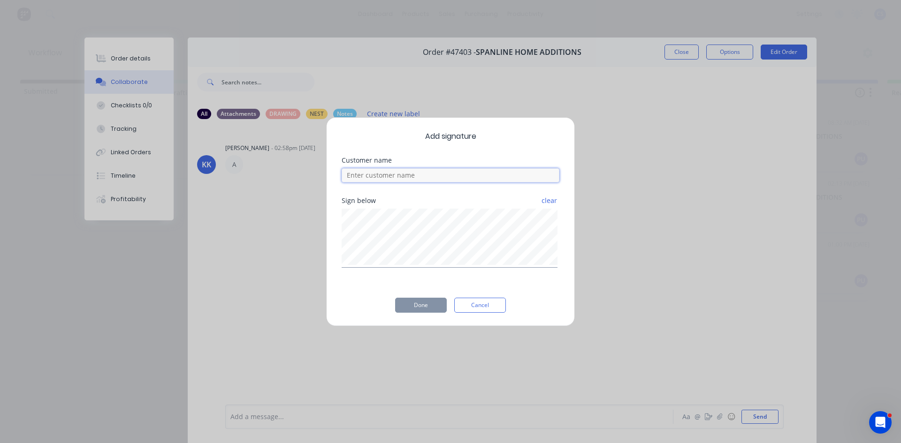
click at [420, 172] on input at bounding box center [451, 175] width 218 height 14
type input "[PERSON_NAME]"
click at [417, 301] on button "Done" at bounding box center [421, 305] width 52 height 15
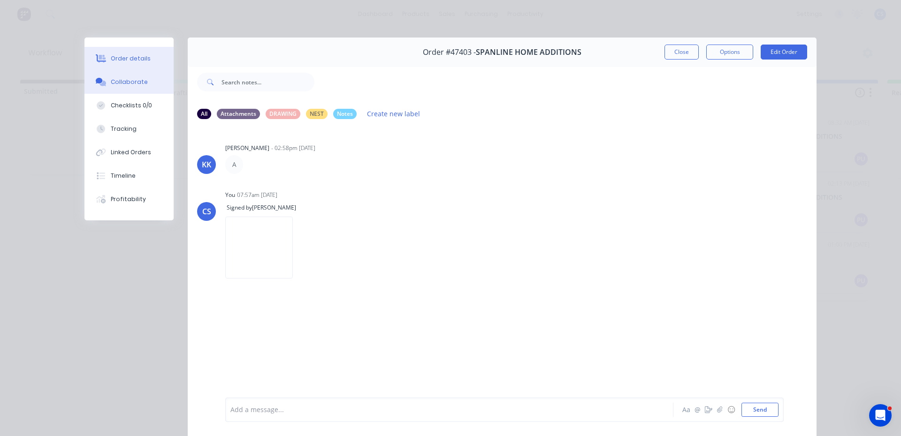
click at [139, 64] on button "Order details" at bounding box center [128, 58] width 89 height 23
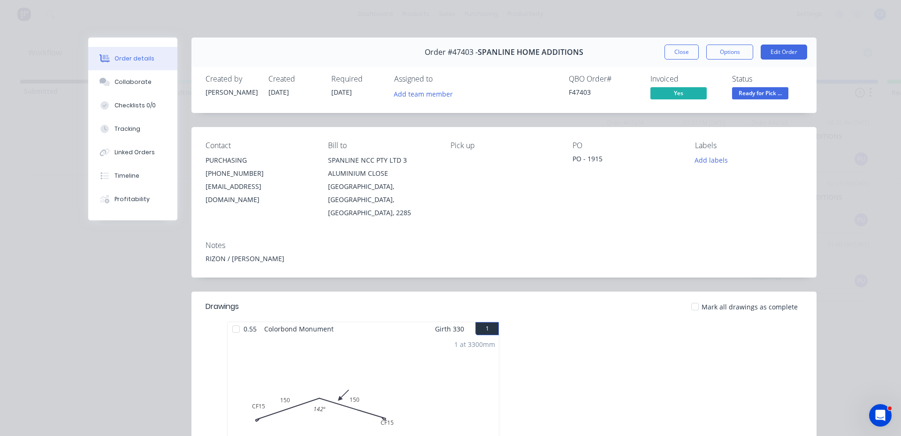
click at [741, 95] on span "Ready for Pick ..." at bounding box center [760, 93] width 56 height 12
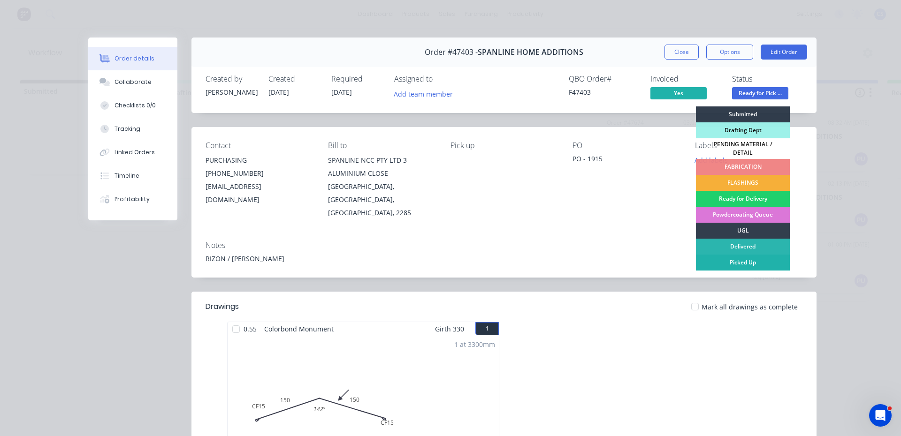
click at [761, 258] on div "Picked Up" at bounding box center [743, 263] width 94 height 16
